Goal: Check status

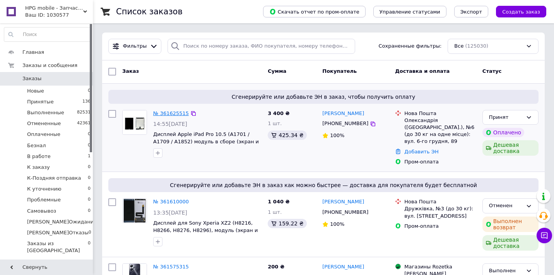
click at [183, 114] on link "№ 361625515" at bounding box center [171, 113] width 36 height 6
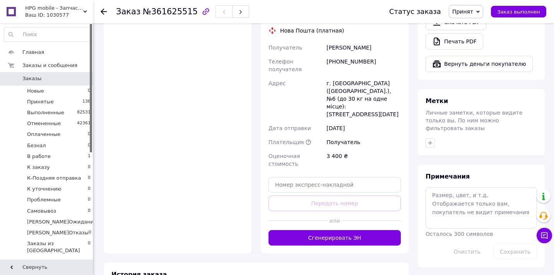
scroll to position [535, 0]
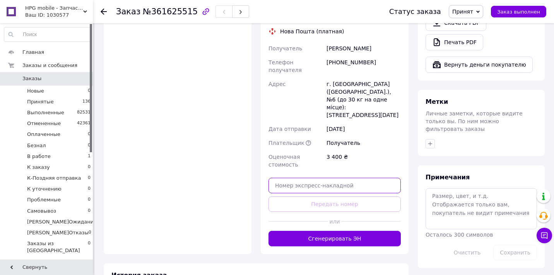
click at [301, 177] on input "text" at bounding box center [334, 184] width 132 height 15
paste input "20451247238765"
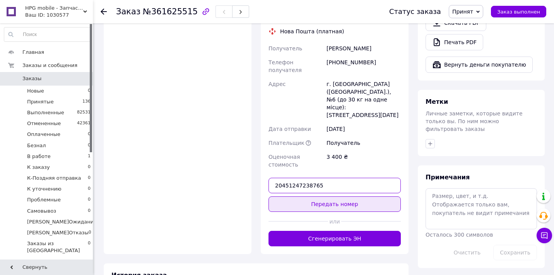
type input "20451247238765"
click at [320, 196] on button "Передать номер" at bounding box center [334, 203] width 132 height 15
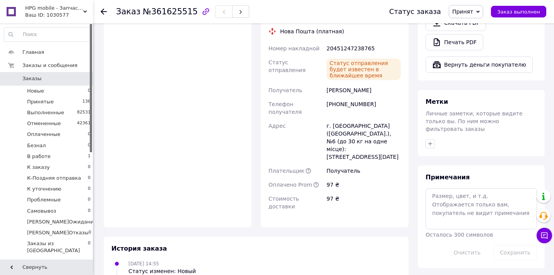
click at [82, 15] on div "Ваш ID: 1030577" at bounding box center [59, 15] width 68 height 7
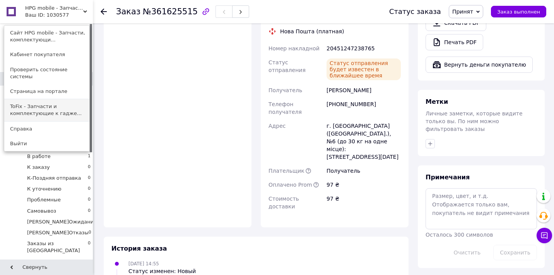
click at [66, 104] on link "ToFix - Запчасти и комплектующие к гадже..." at bounding box center [46, 110] width 85 height 22
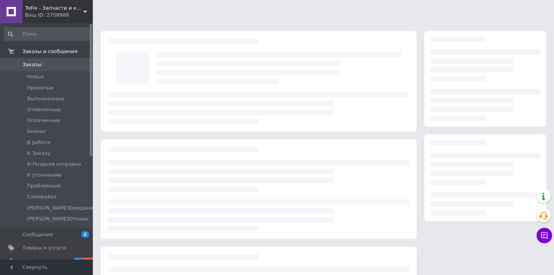
scroll to position [79, 0]
